Goal: Information Seeking & Learning: Find specific fact

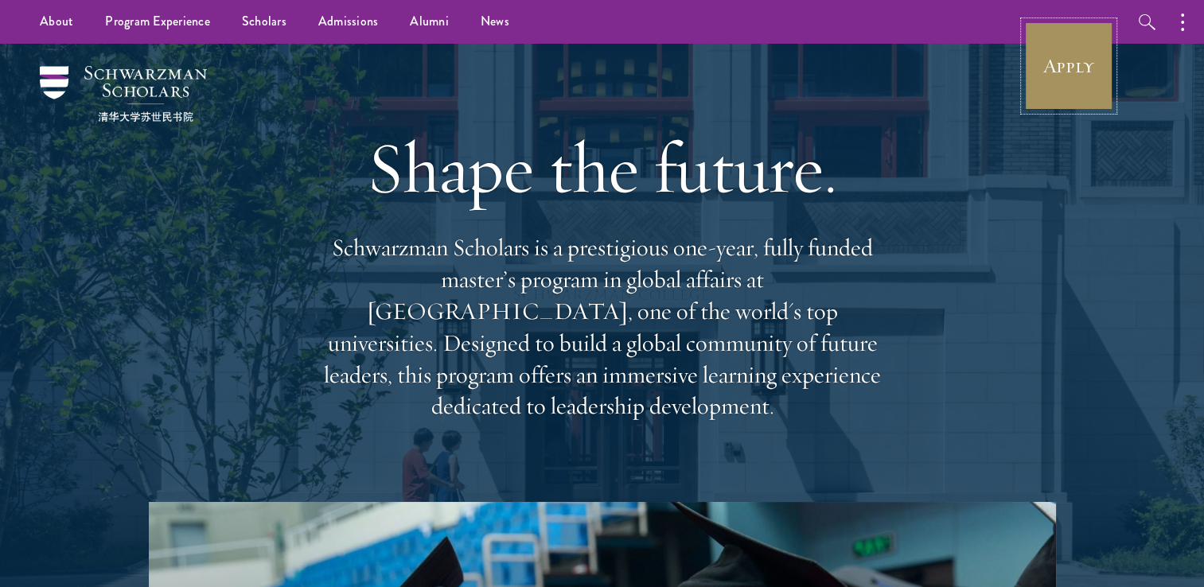
click at [1048, 52] on link "Apply" at bounding box center [1068, 65] width 89 height 89
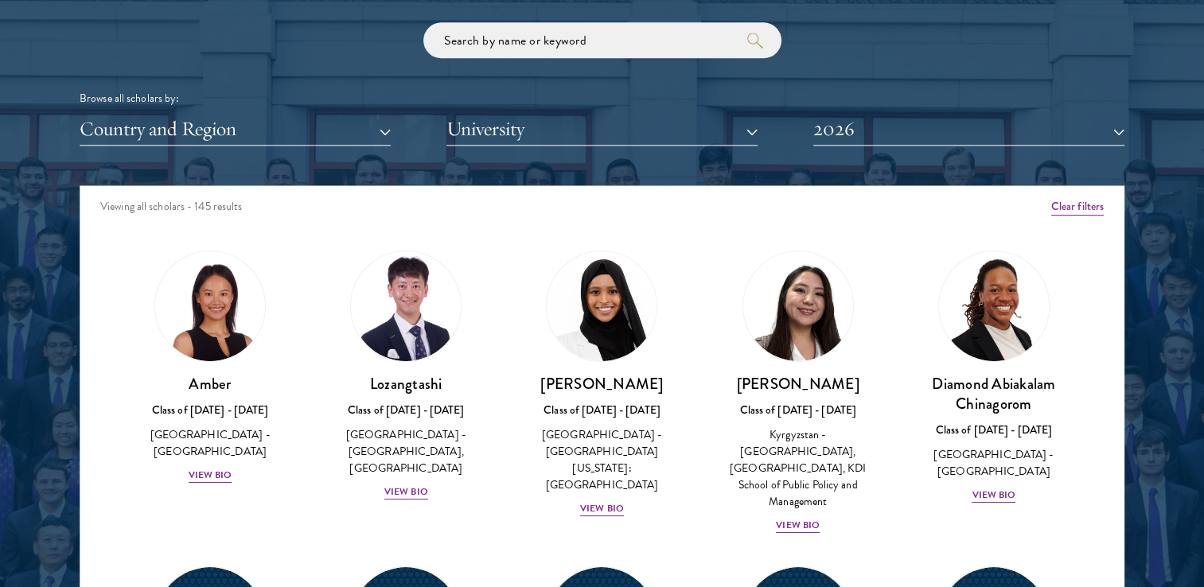
scroll to position [1989, 0]
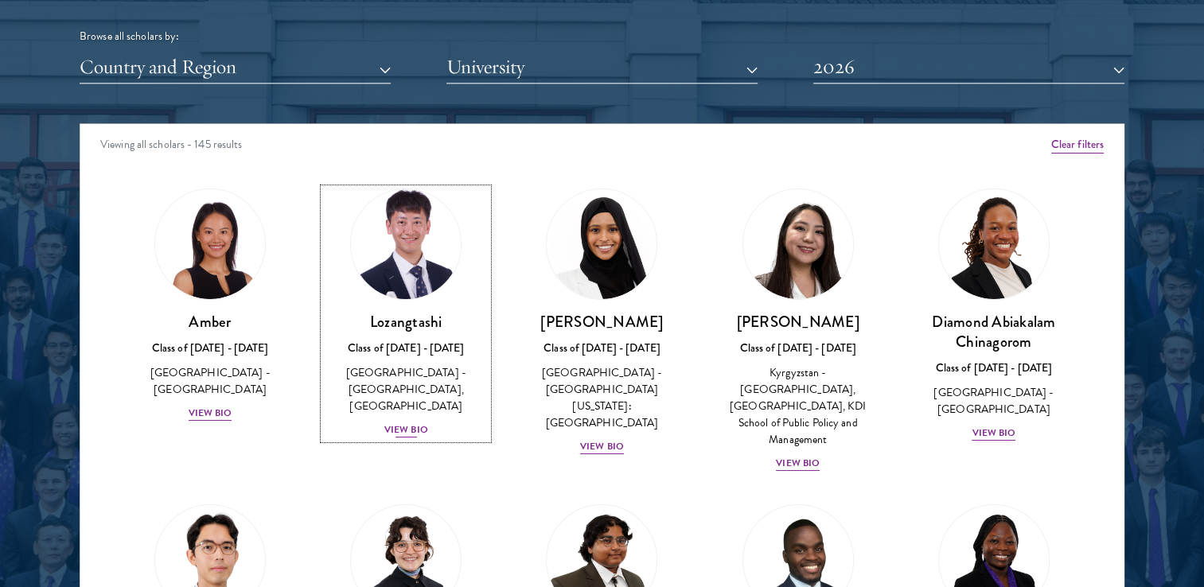
click at [409, 425] on div "View Bio" at bounding box center [406, 429] width 44 height 15
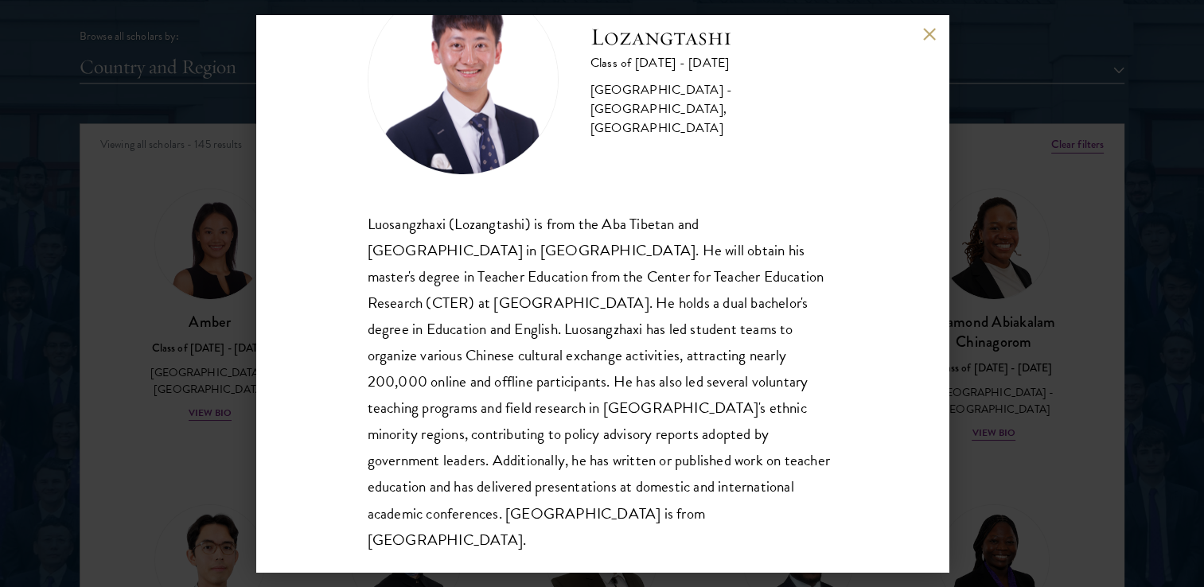
scroll to position [80, 0]
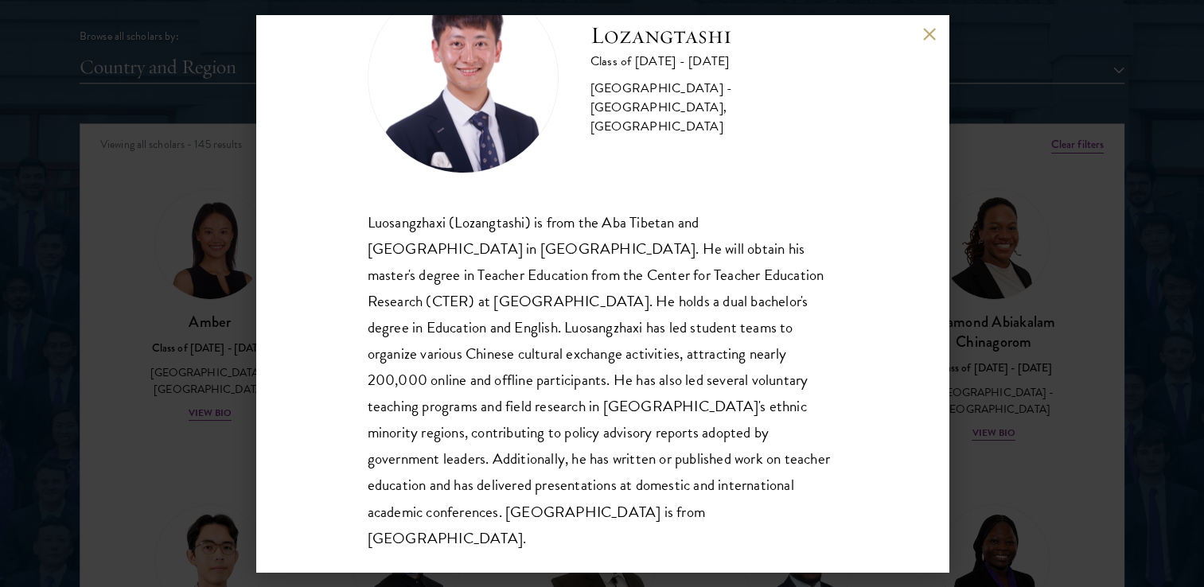
click at [1044, 314] on div "Lozangtashi Class of 2025 - 2026 China - South-Central Minzu University, Beijin…" at bounding box center [602, 293] width 1204 height 587
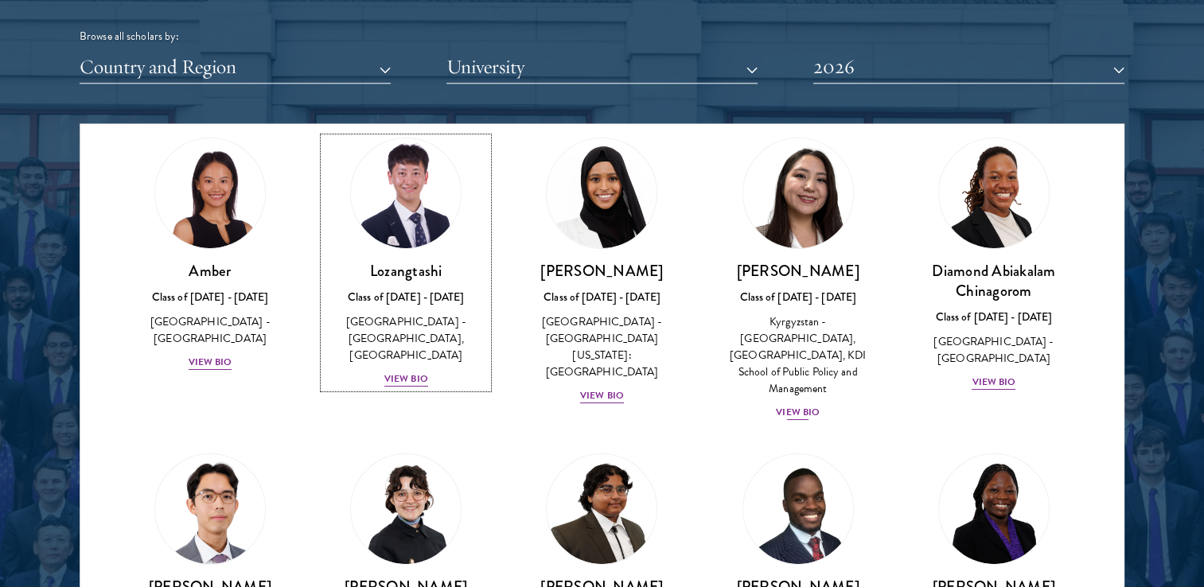
scroll to position [80, 0]
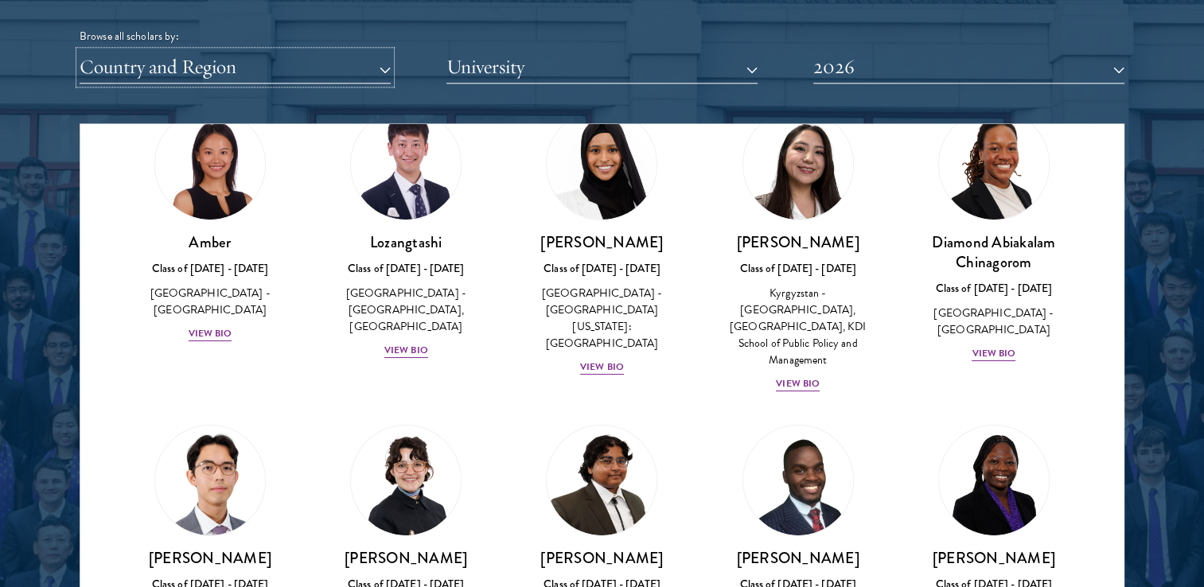
click at [225, 65] on button "Country and Region" at bounding box center [235, 67] width 311 height 33
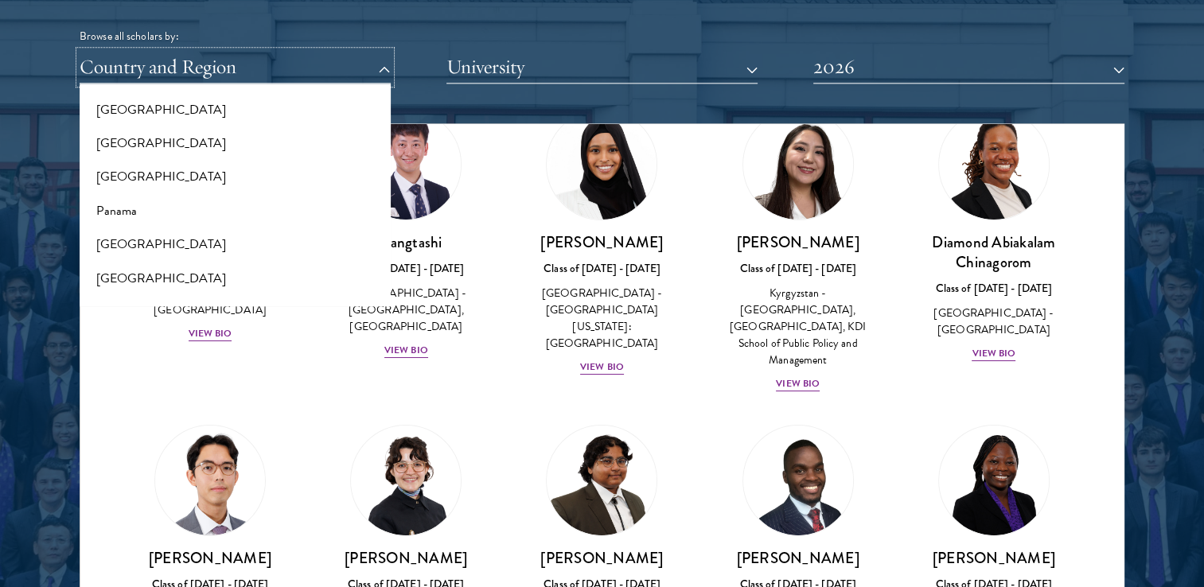
scroll to position [2307, 0]
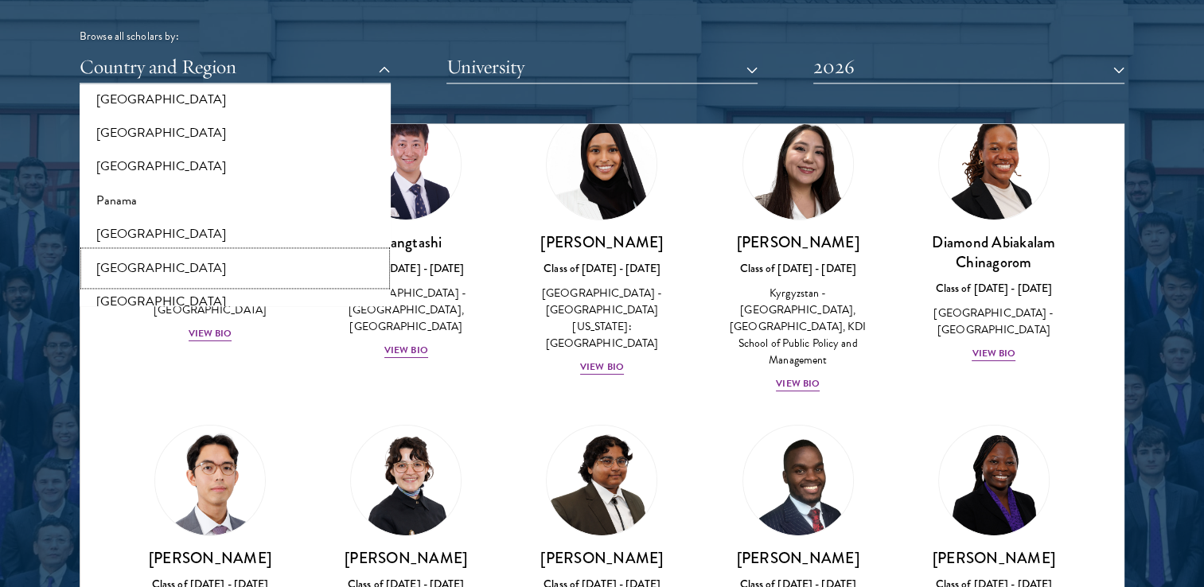
click at [131, 263] on button "[GEOGRAPHIC_DATA]" at bounding box center [234, 267] width 301 height 33
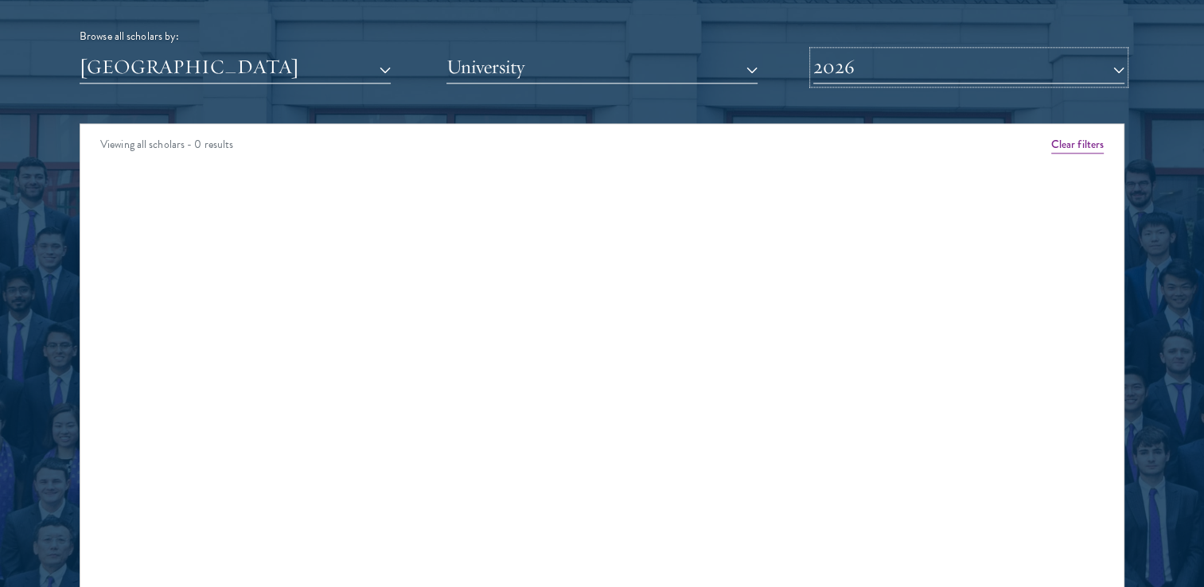
click at [960, 65] on button "2026" at bounding box center [968, 67] width 311 height 33
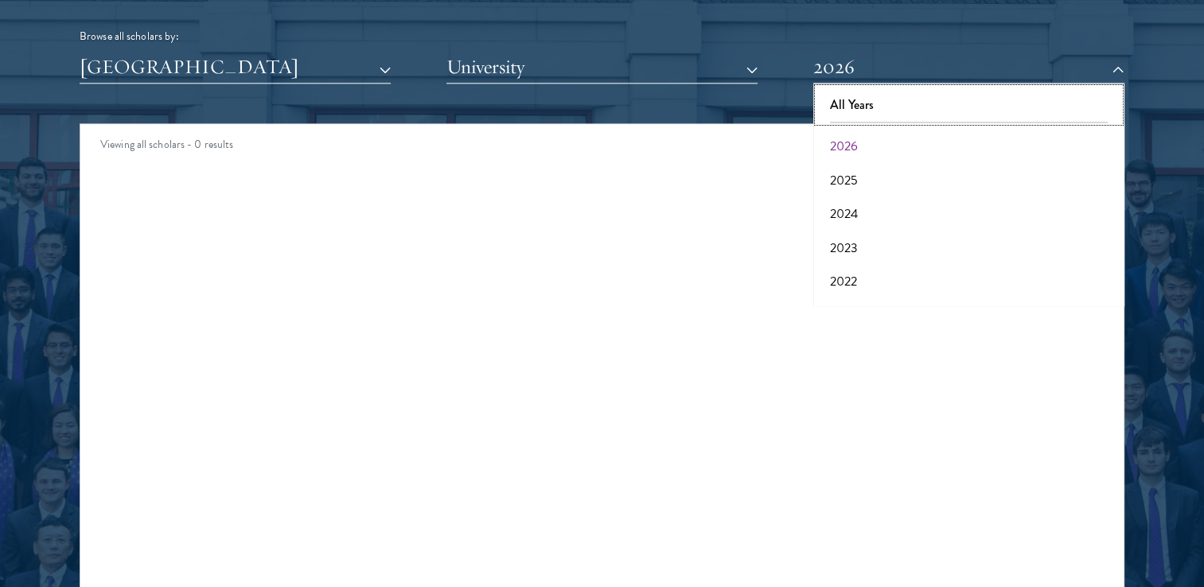
click at [902, 104] on button "All Years" at bounding box center [968, 104] width 301 height 33
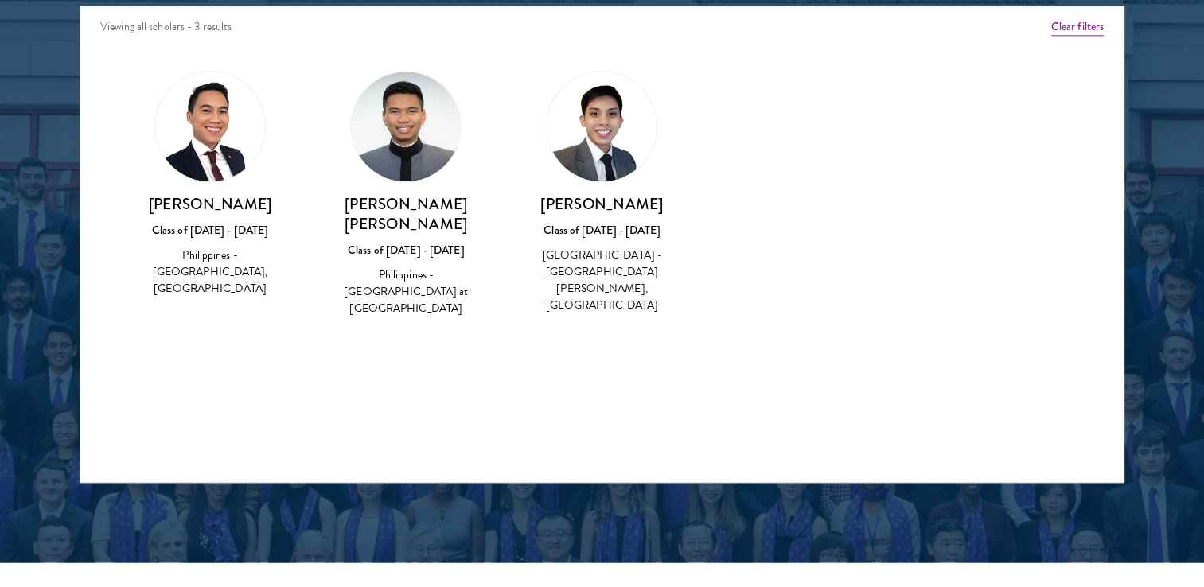
scroll to position [2148, 0]
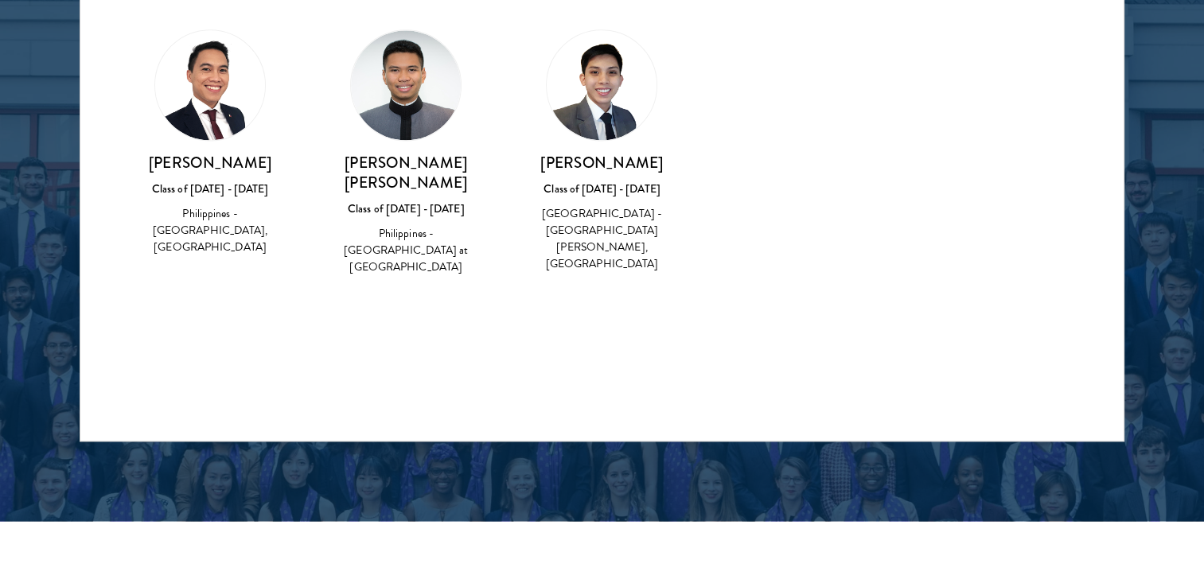
click at [209, 233] on div "Philippines - Trinity University of Asia, University of London" at bounding box center [210, 230] width 164 height 50
click at [218, 177] on div "Lloyd Jose Nunag Class of 2022 - 2023 Philippines - Trinity University of Asia,…" at bounding box center [210, 205] width 164 height 104
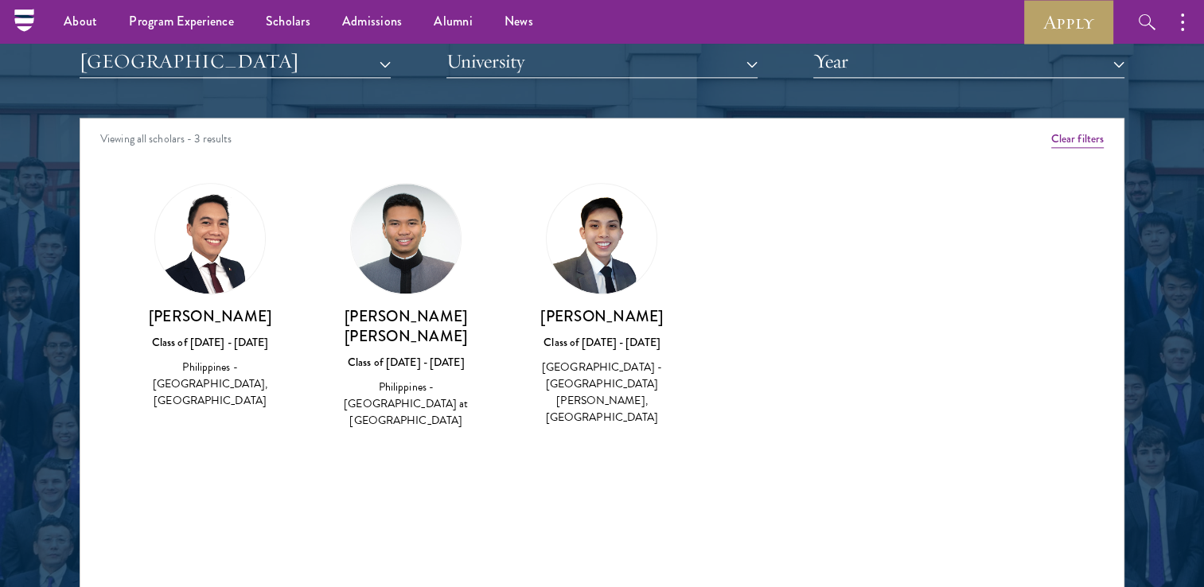
scroll to position [1909, 0]
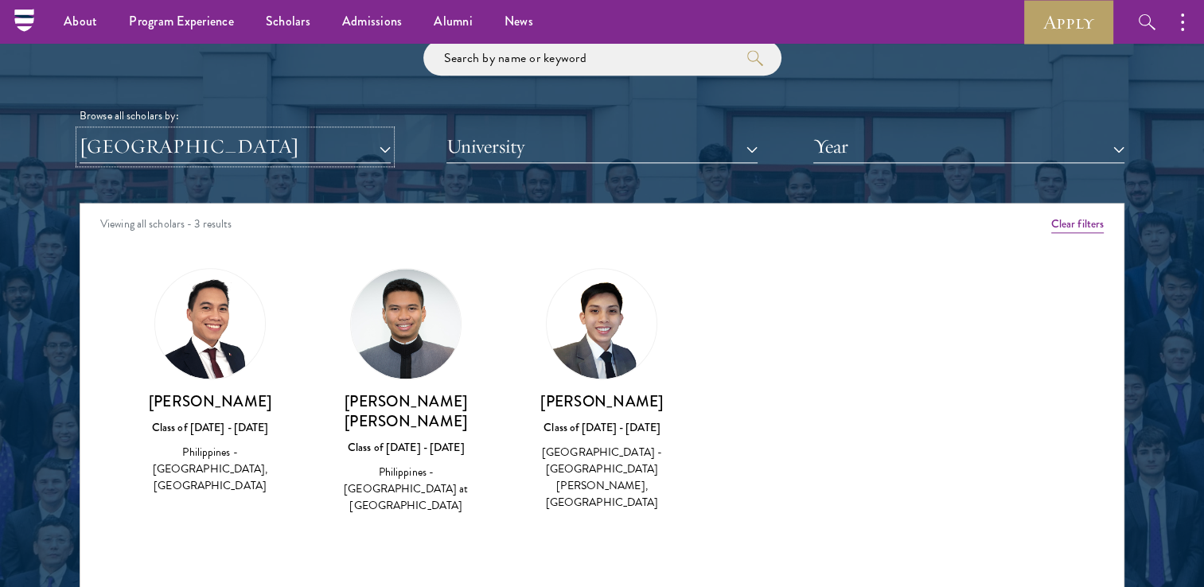
click at [316, 161] on button "[GEOGRAPHIC_DATA]" at bounding box center [235, 146] width 311 height 33
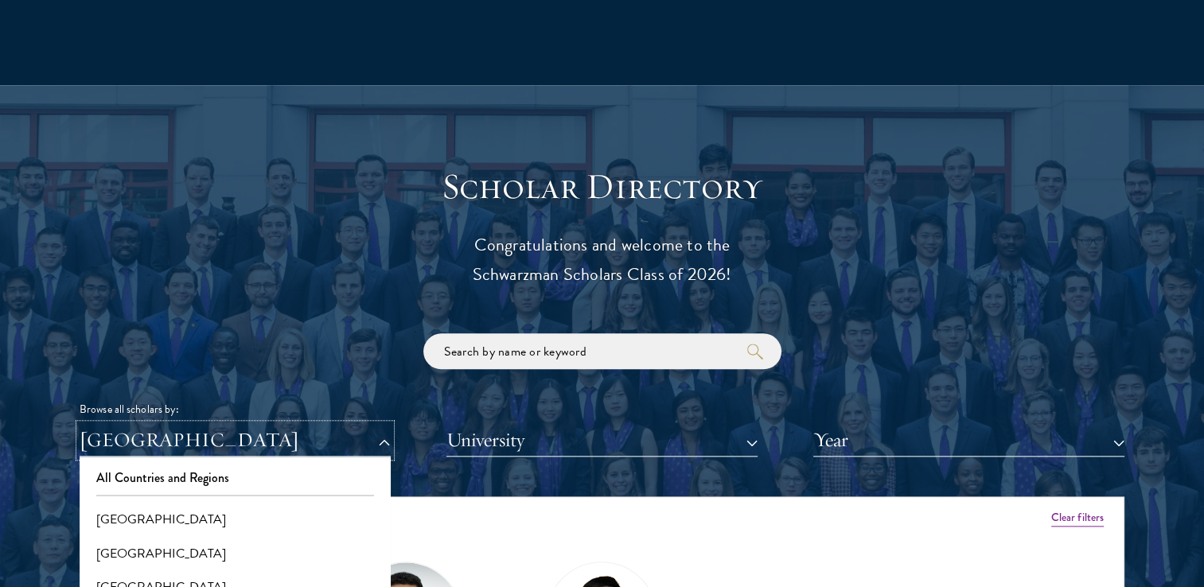
scroll to position [1670, 0]
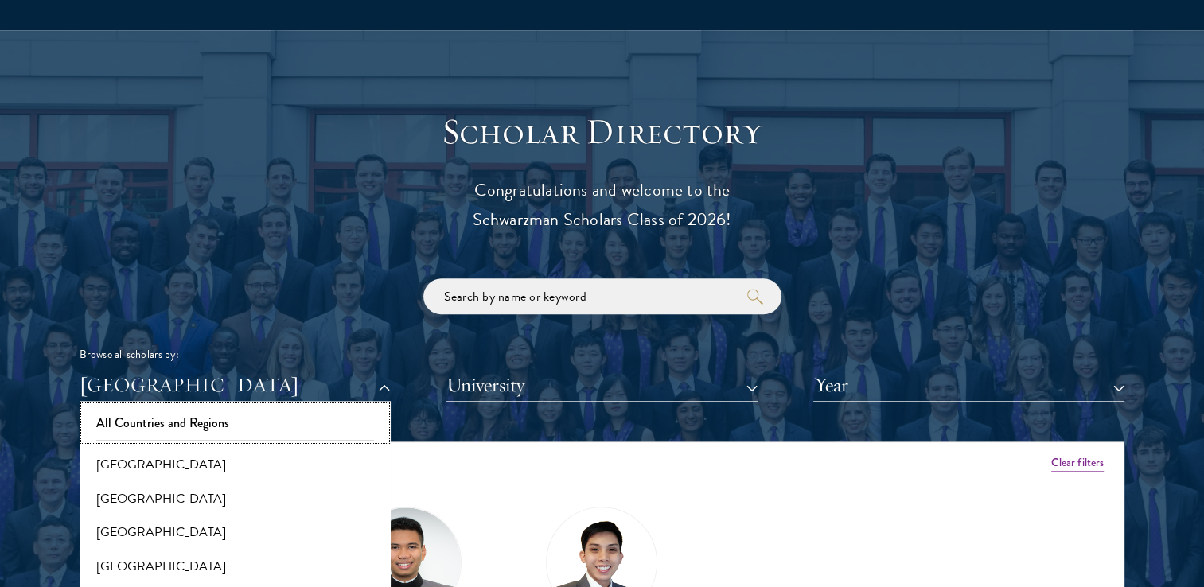
click at [193, 418] on button "All Countries and Regions" at bounding box center [234, 422] width 301 height 33
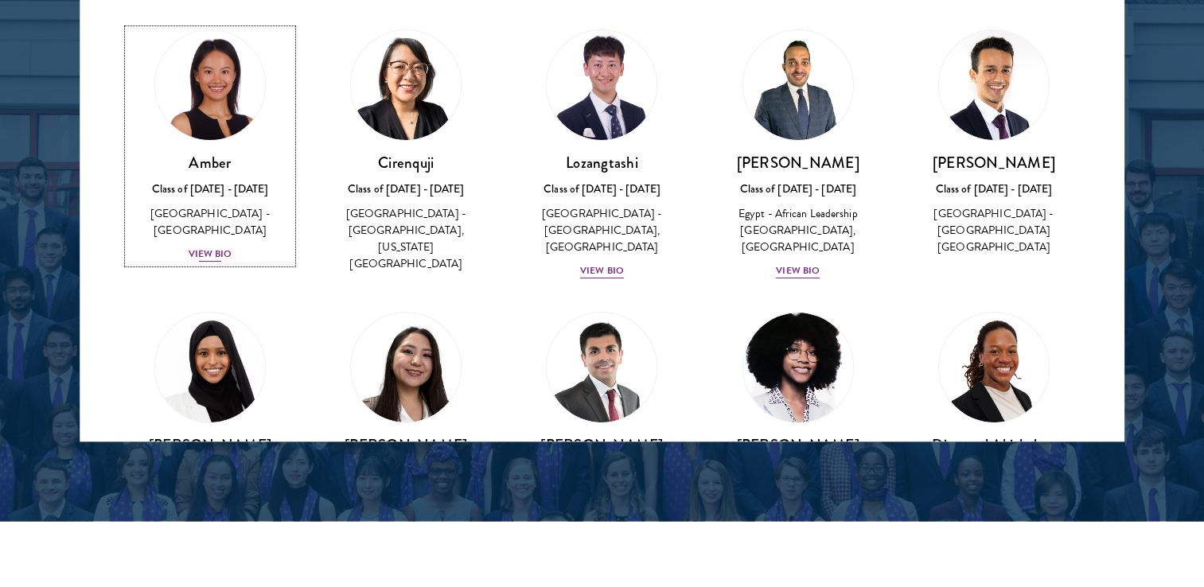
click at [210, 246] on div "Amber Class of 2025 - 2026 China - Peking University View Bio" at bounding box center [210, 208] width 164 height 111
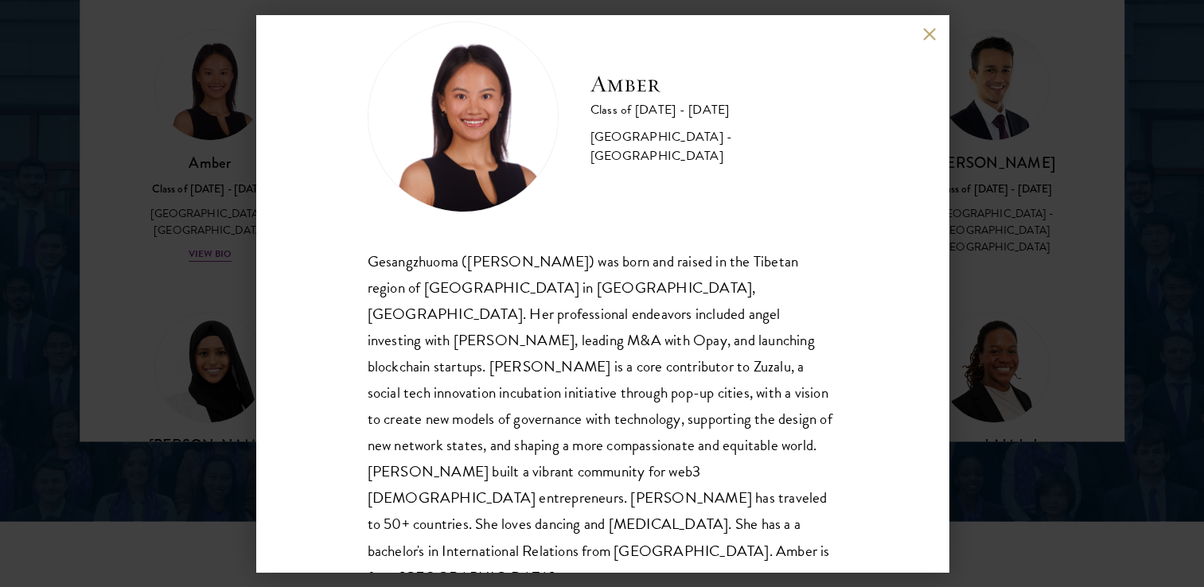
scroll to position [54, 0]
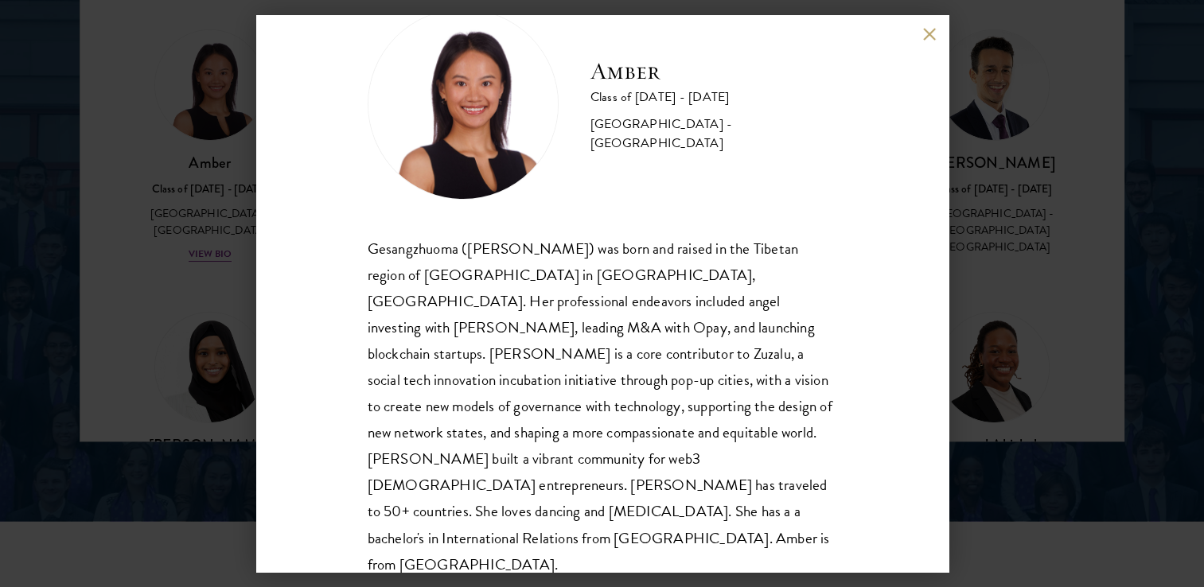
click at [1060, 282] on div "Amber Class of 2025 - 2026 China - Peking University Gesangzhuoma (Amber) was b…" at bounding box center [602, 293] width 1204 height 587
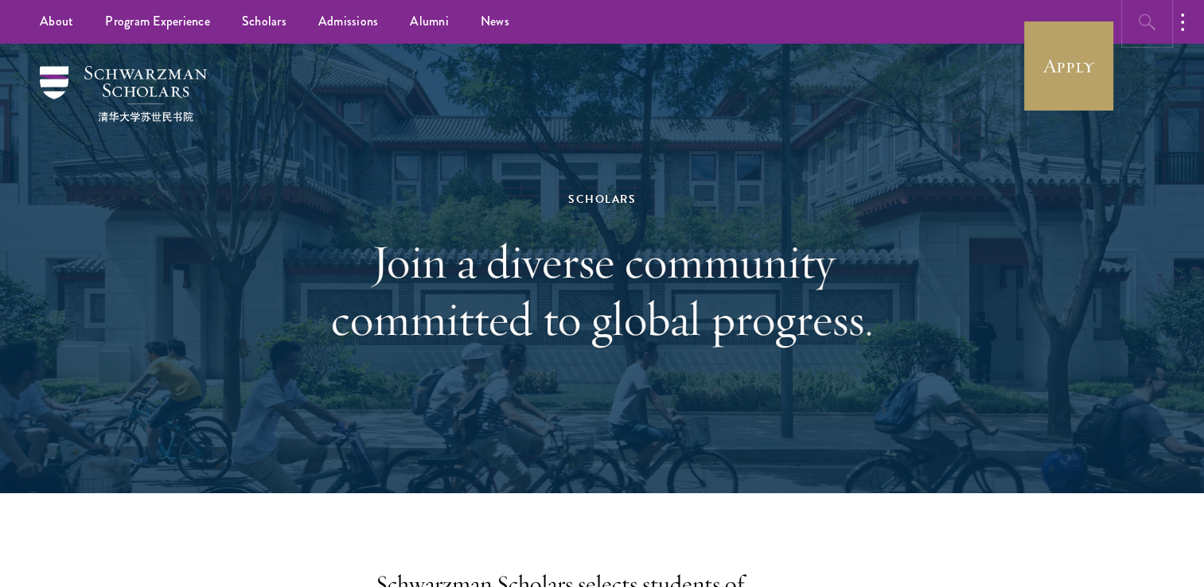
click at [1145, 27] on icon "button" at bounding box center [1147, 22] width 19 height 19
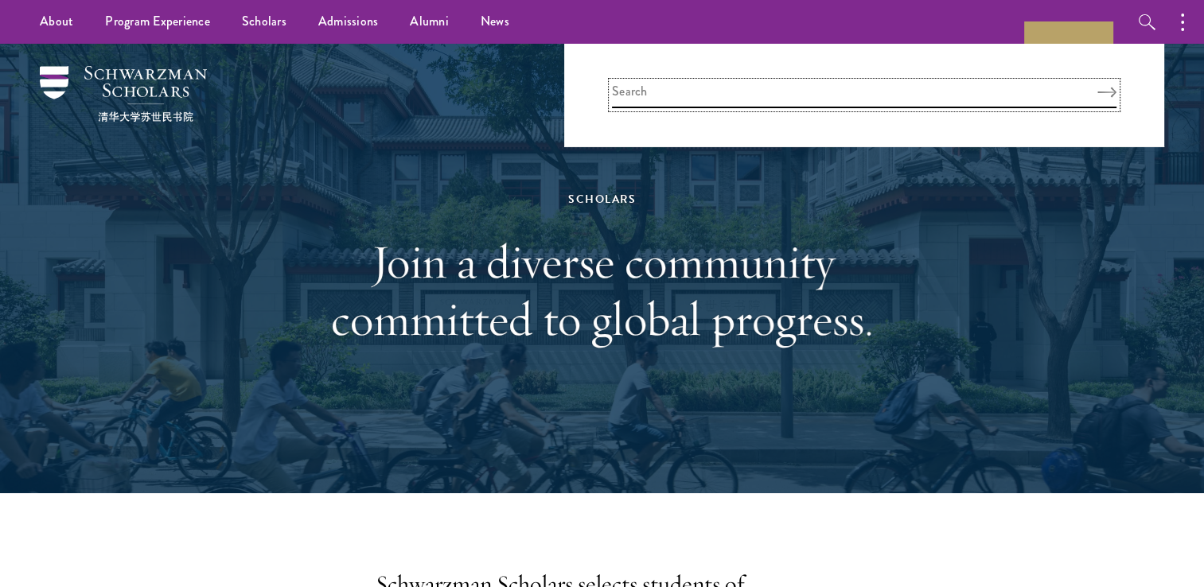
click at [1017, 107] on input "search" at bounding box center [864, 95] width 504 height 26
type input "eleonor desvaux"
click at [1097, 87] on button "Search" at bounding box center [1106, 92] width 19 height 11
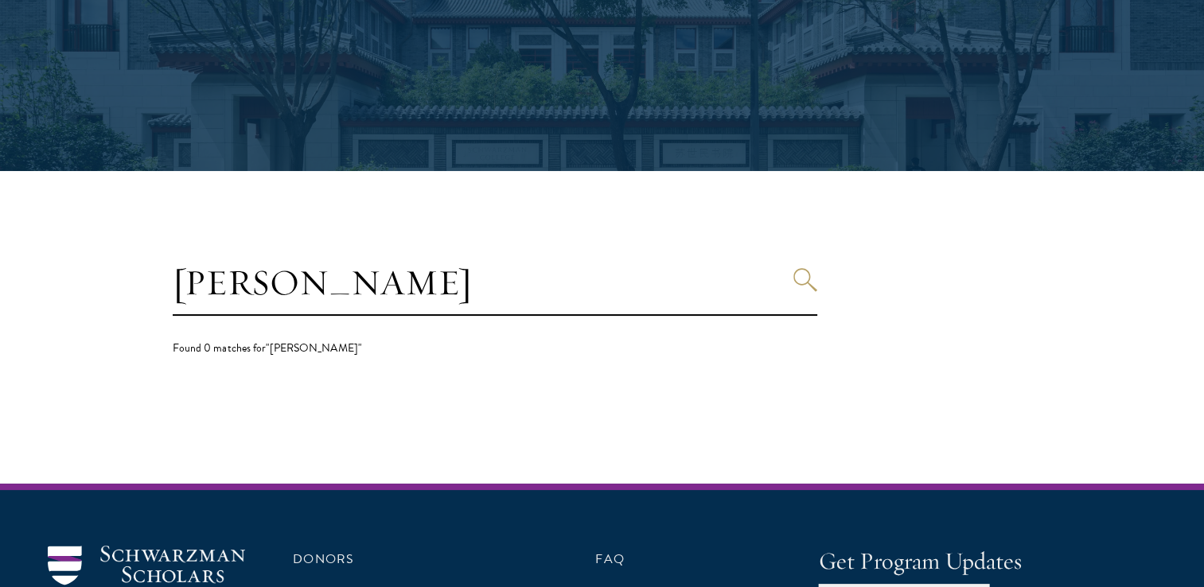
scroll to position [239, 0]
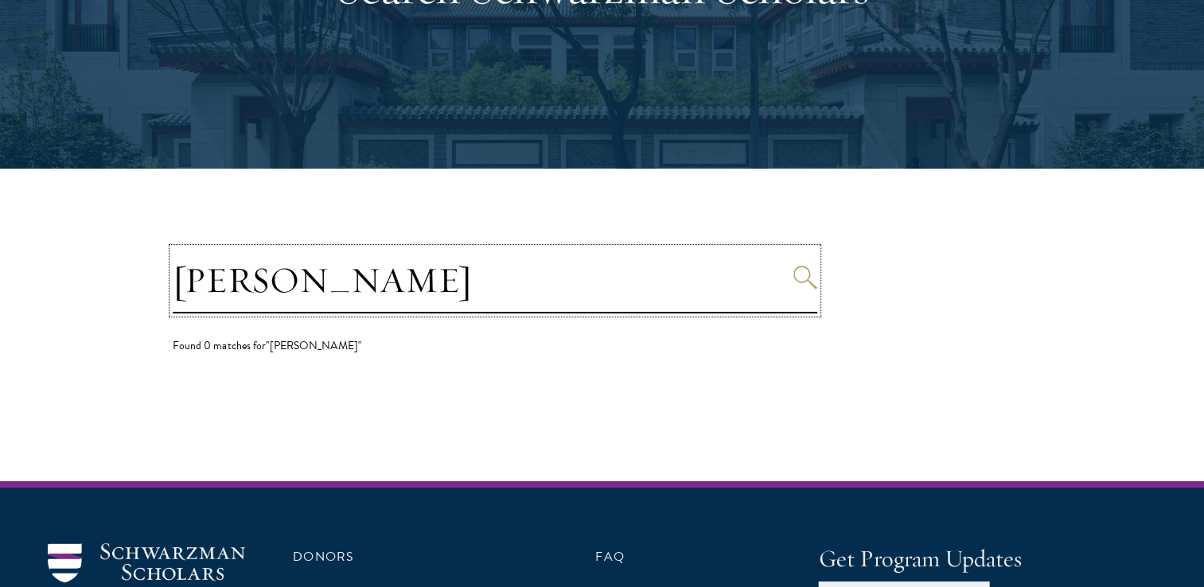
drag, startPoint x: 404, startPoint y: 288, endPoint x: 274, endPoint y: 299, distance: 130.1
click at [274, 299] on input "[PERSON_NAME]" at bounding box center [495, 280] width 644 height 65
type input "[PERSON_NAME]"
click at [793, 266] on button "Search" at bounding box center [805, 278] width 24 height 24
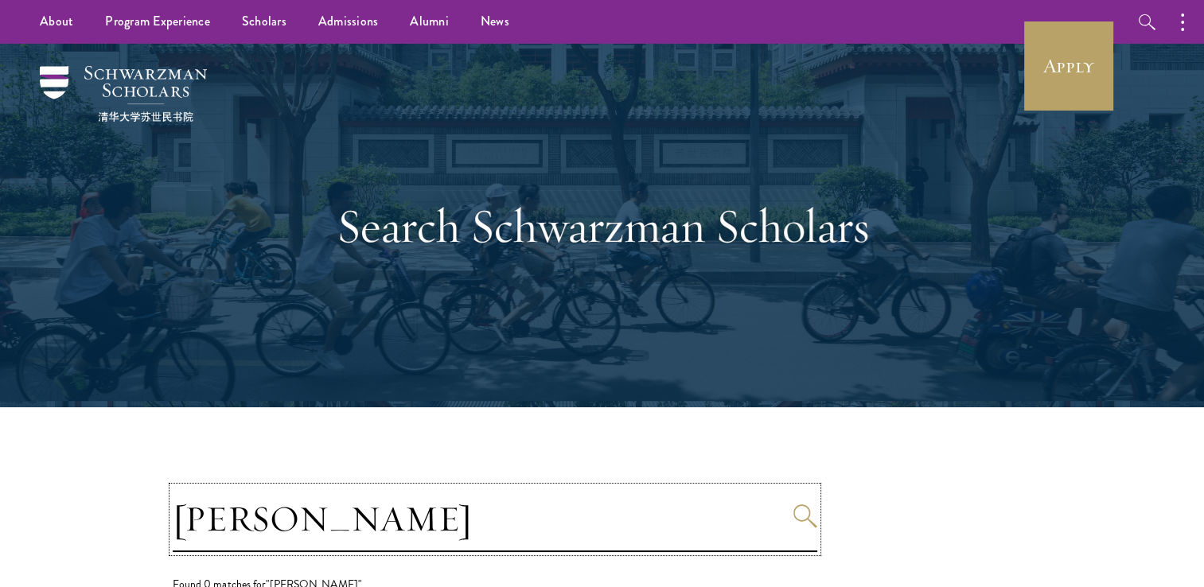
drag, startPoint x: 347, startPoint y: 527, endPoint x: 133, endPoint y: 520, distance: 214.1
click at [133, 520] on section "[PERSON_NAME] Found 0 matches for "[PERSON_NAME]"" at bounding box center [602, 563] width 1204 height 313
type input "desvaux"
click at [793, 504] on button "Search" at bounding box center [805, 516] width 24 height 24
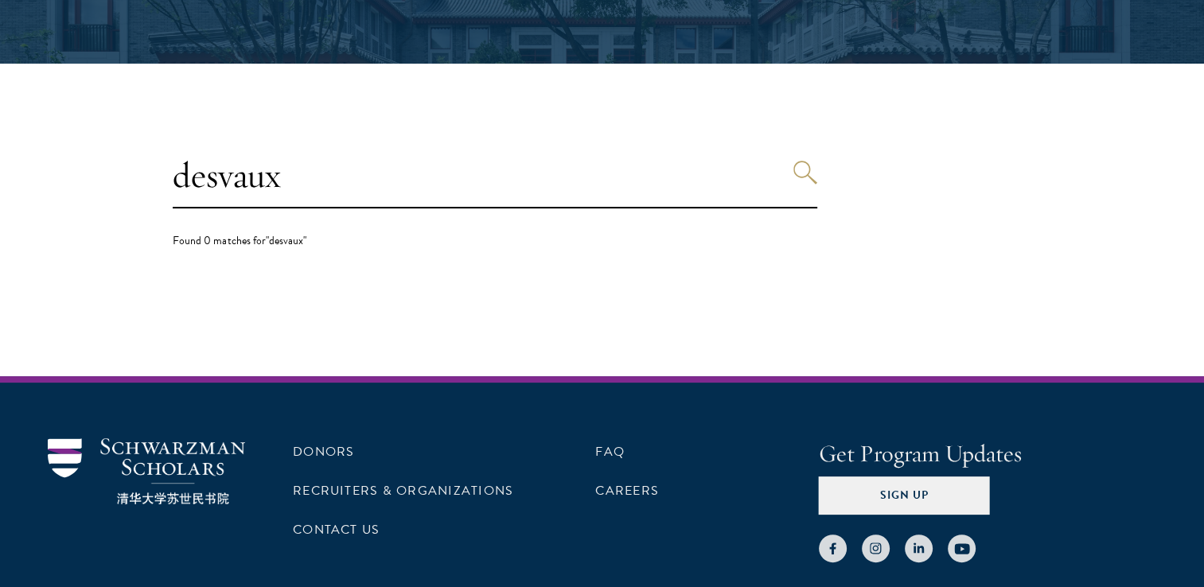
scroll to position [398, 0]
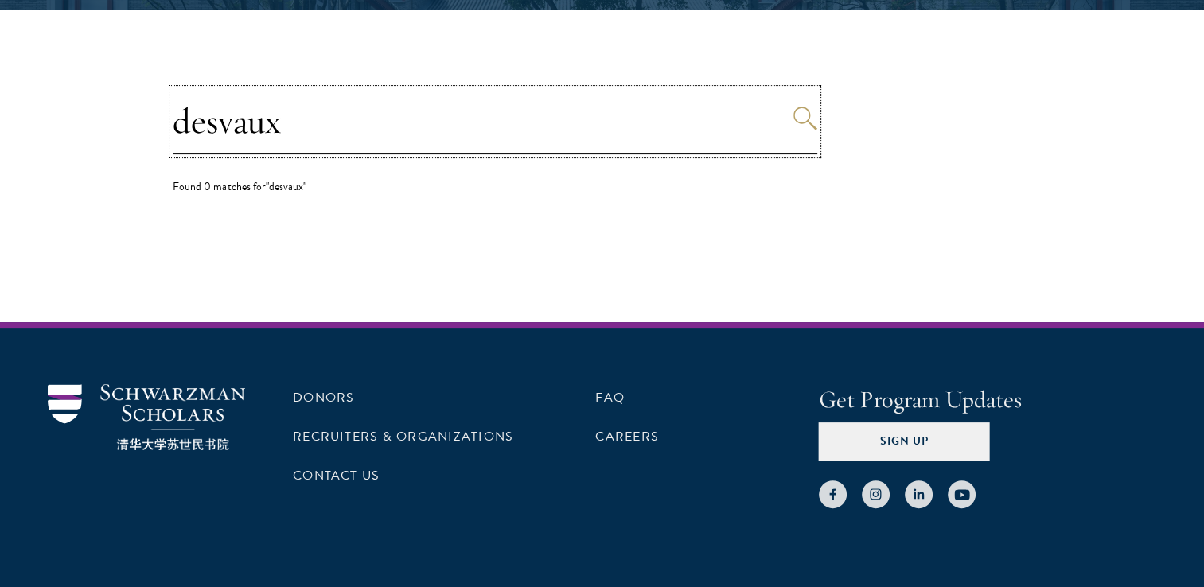
click at [477, 126] on input "desvaux" at bounding box center [495, 121] width 644 height 65
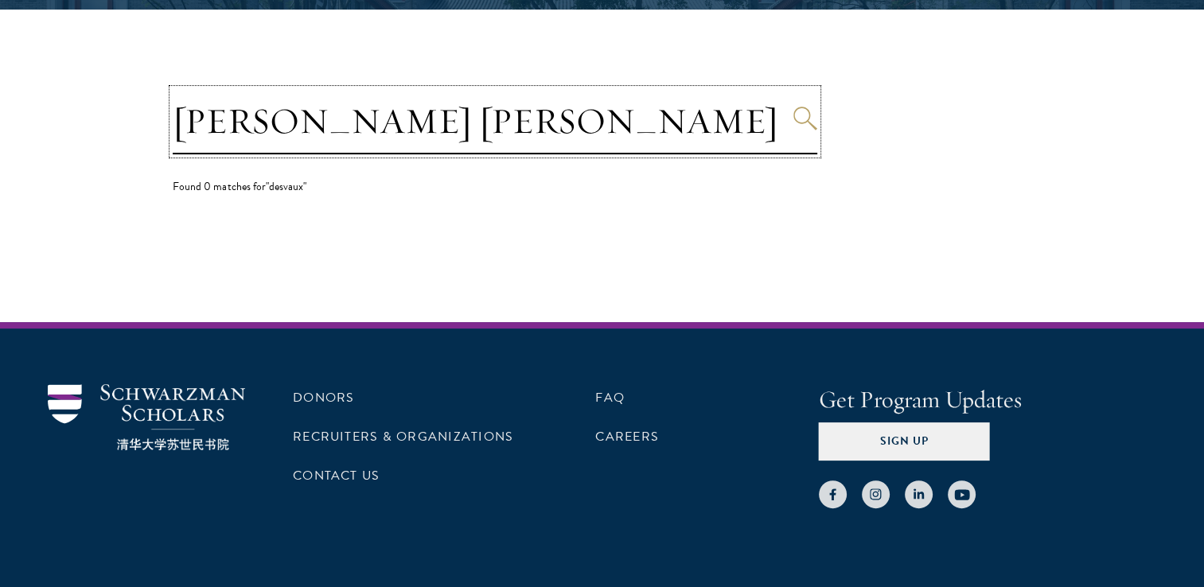
type input "[PERSON_NAME] [PERSON_NAME]"
click at [793, 107] on button "Search" at bounding box center [805, 119] width 24 height 24
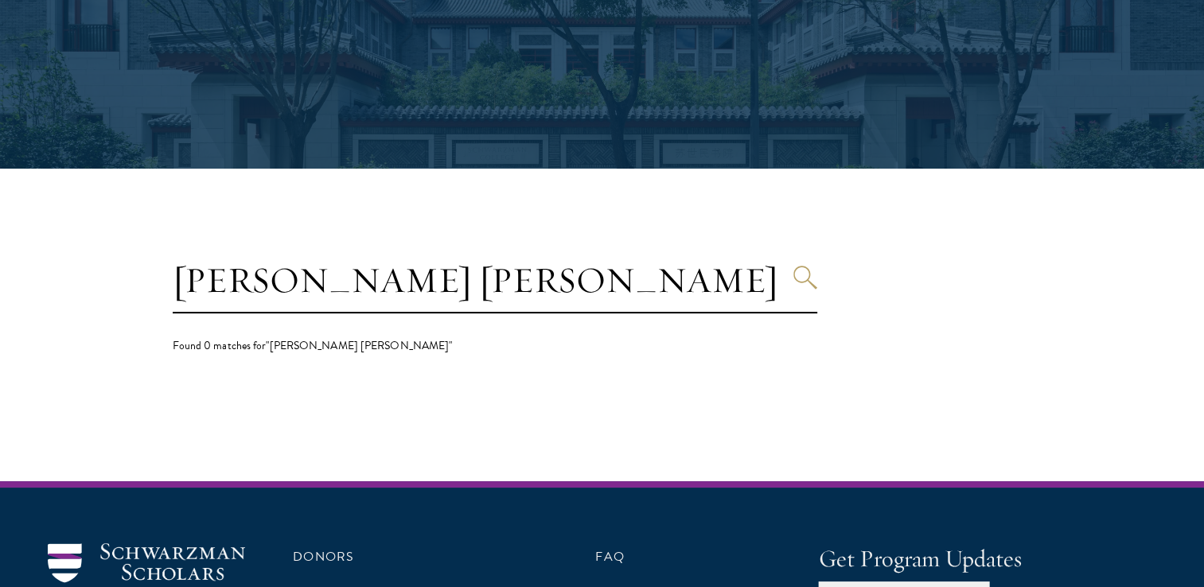
scroll to position [238, 0]
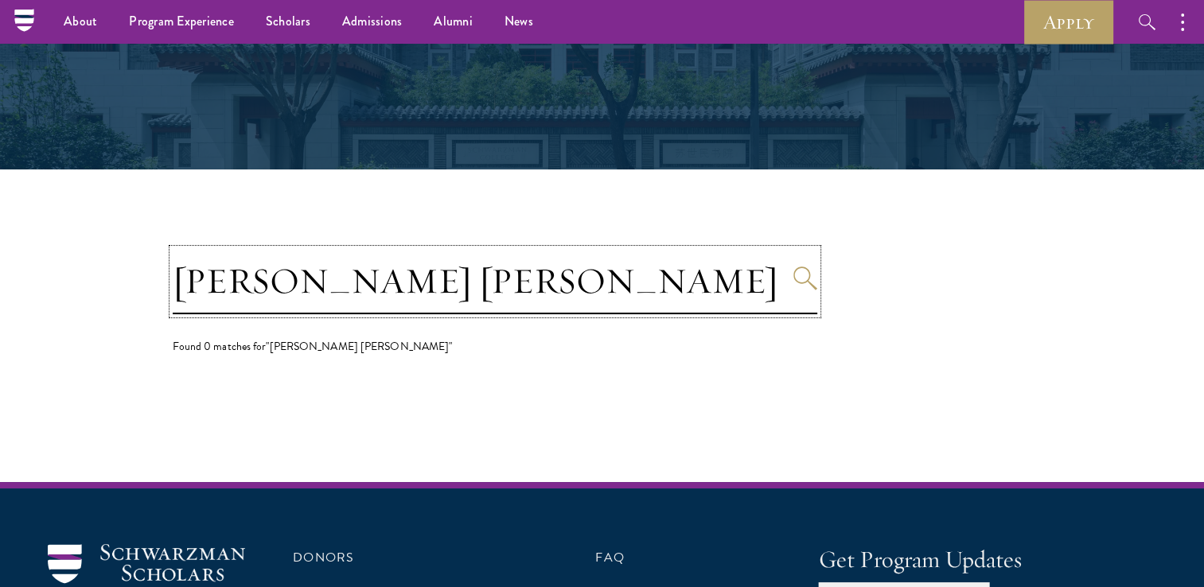
click at [457, 294] on input "[PERSON_NAME] [PERSON_NAME]" at bounding box center [495, 281] width 644 height 65
